Goal: Task Accomplishment & Management: Manage account settings

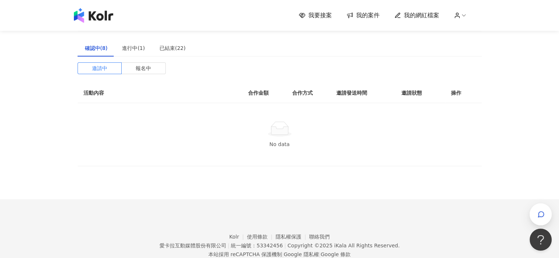
click at [325, 14] on span "我要接案" at bounding box center [320, 15] width 24 height 8
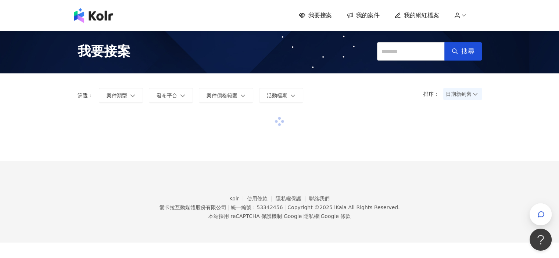
click at [362, 17] on span "我的案件" at bounding box center [368, 15] width 24 height 8
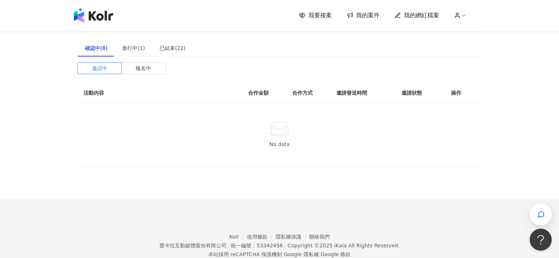
click at [412, 16] on span "我的網紅檔案" at bounding box center [421, 15] width 35 height 8
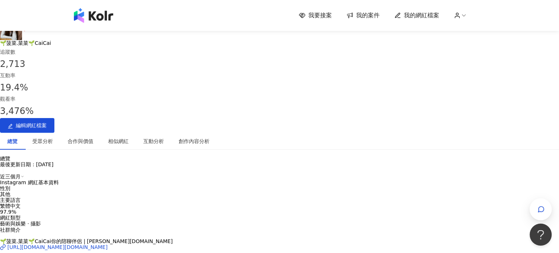
click at [357, 14] on link "我的案件" at bounding box center [363, 15] width 33 height 8
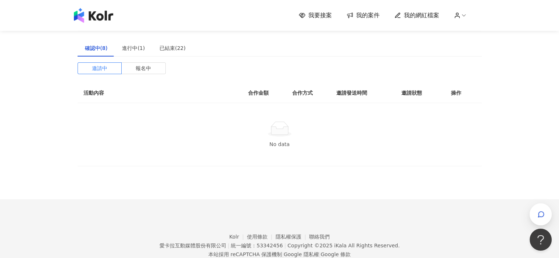
click at [312, 16] on span "我要接案" at bounding box center [320, 15] width 24 height 8
